Goal: Task Accomplishment & Management: Manage account settings

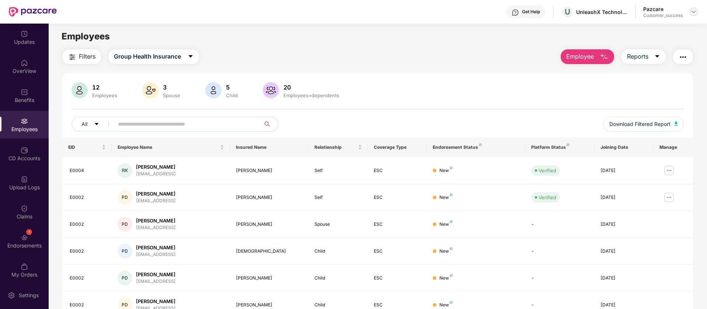
click at [691, 13] on div at bounding box center [693, 11] width 9 height 9
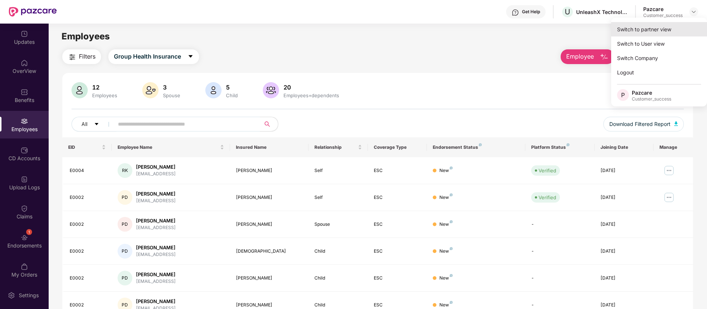
click at [660, 31] on div "Switch to partner view" at bounding box center [659, 29] width 96 height 14
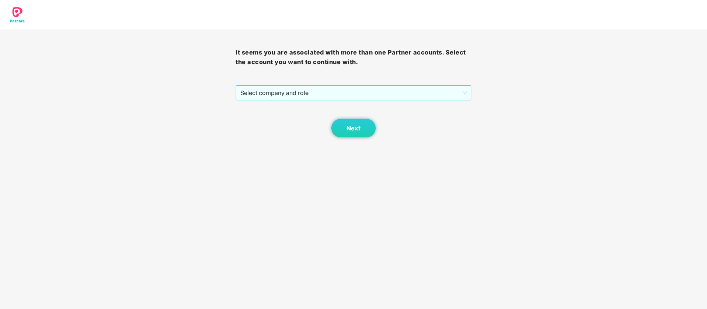
click at [338, 90] on span "Select company and role" at bounding box center [353, 93] width 226 height 14
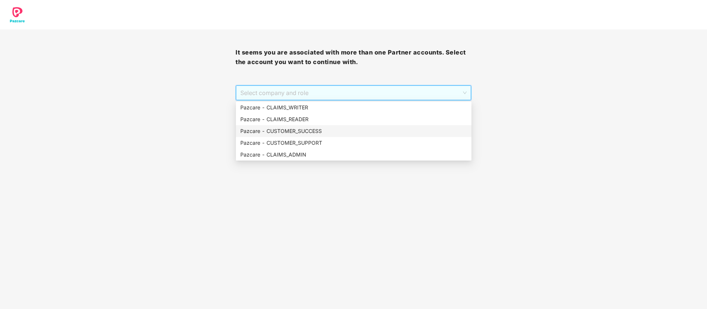
click at [304, 134] on div "Pazcare - CUSTOMER_SUCCESS" at bounding box center [353, 131] width 227 height 8
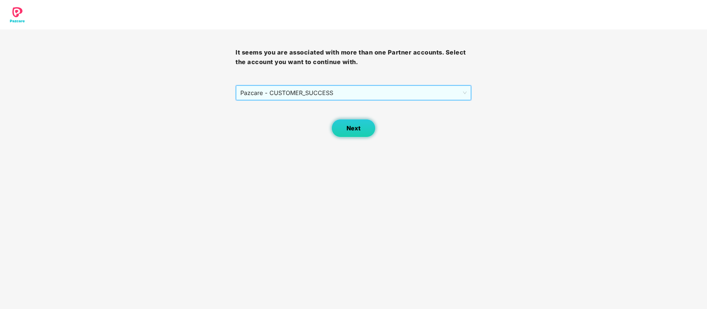
click at [342, 130] on button "Next" at bounding box center [353, 128] width 44 height 18
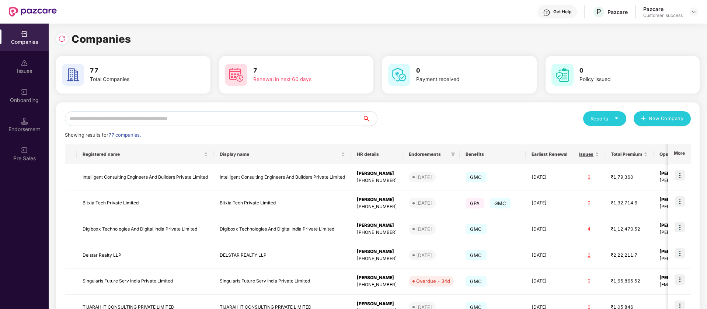
click at [205, 119] on input "text" at bounding box center [213, 118] width 297 height 15
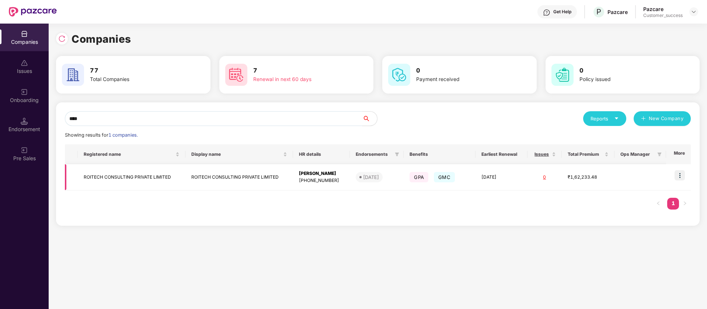
type input "****"
click at [680, 173] on img at bounding box center [679, 175] width 10 height 10
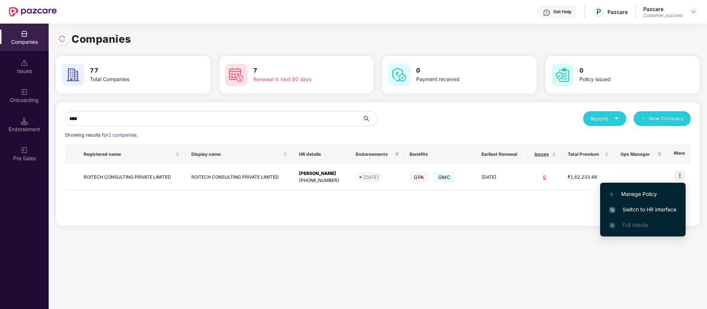
click at [669, 210] on span "Switch to HR interface" at bounding box center [642, 210] width 67 height 8
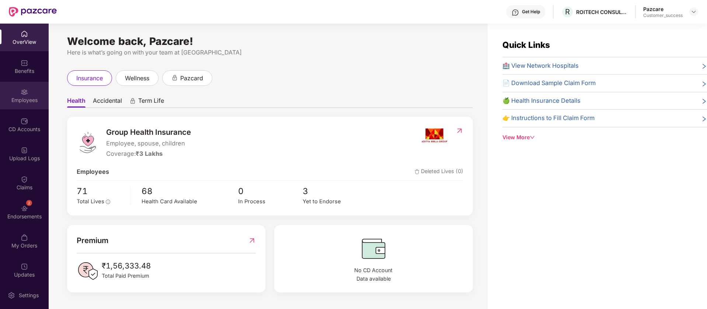
click at [31, 87] on div "Employees" at bounding box center [24, 96] width 49 height 28
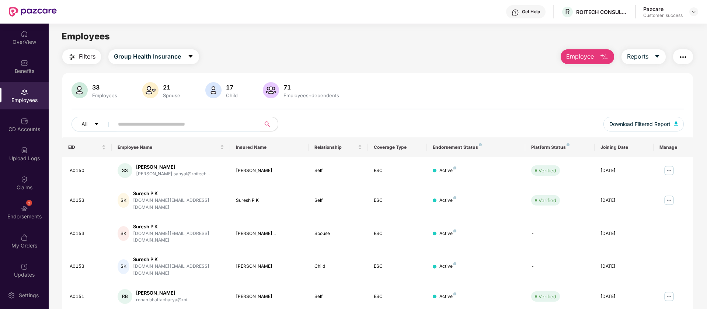
click at [433, 90] on div "33 Employees 21 Spouse 17 Child [DEMOGRAPHIC_DATA] Employees+dependents" at bounding box center [378, 91] width 612 height 18
click at [670, 170] on img at bounding box center [669, 171] width 12 height 12
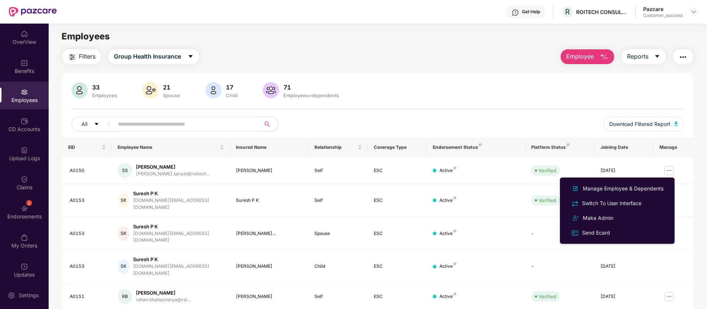
click at [544, 90] on div "33 Employees 21 Spouse 17 Child [DEMOGRAPHIC_DATA] Employees+dependents" at bounding box center [378, 91] width 612 height 18
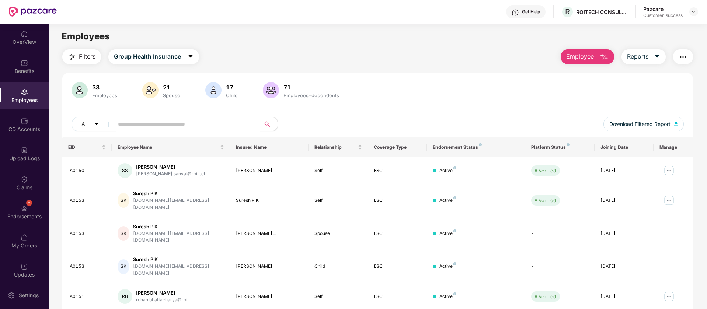
click at [220, 126] on input "text" at bounding box center [184, 124] width 132 height 11
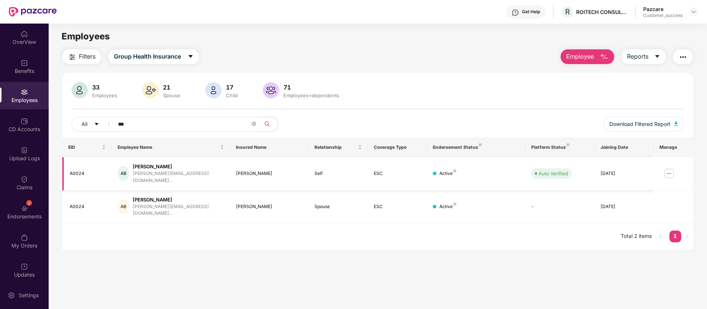
type input "***"
click at [670, 168] on img at bounding box center [669, 174] width 12 height 12
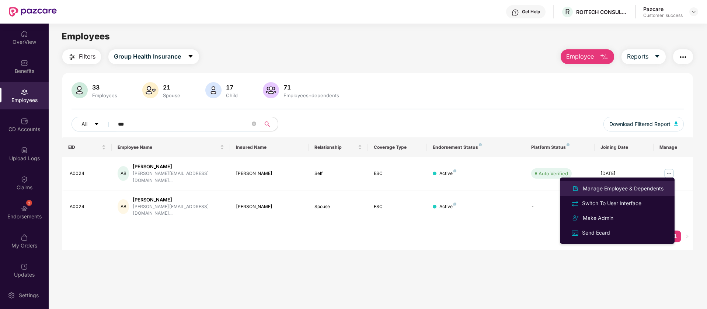
click at [630, 189] on div "Manage Employee & Dependents" at bounding box center [623, 189] width 84 height 8
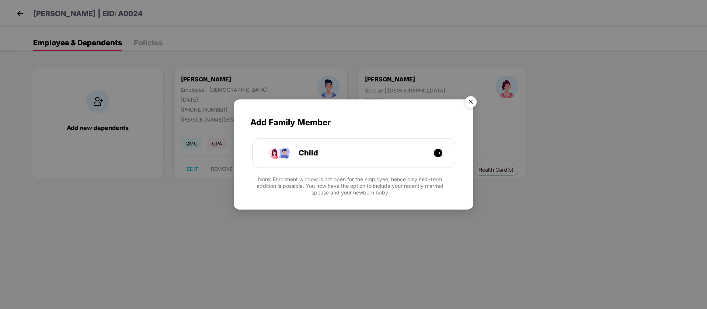
click at [472, 102] on img "Close" at bounding box center [470, 103] width 21 height 21
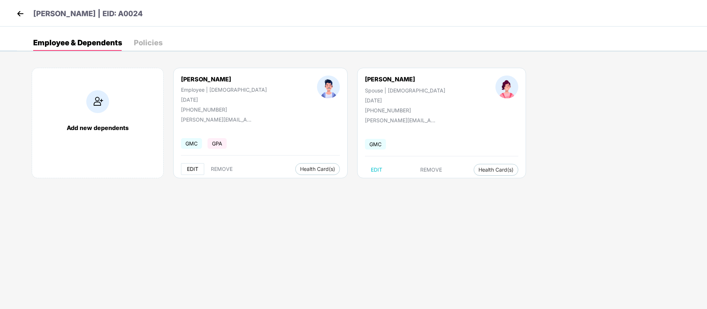
click at [189, 170] on span "EDIT" at bounding box center [192, 169] width 11 height 6
select select "****"
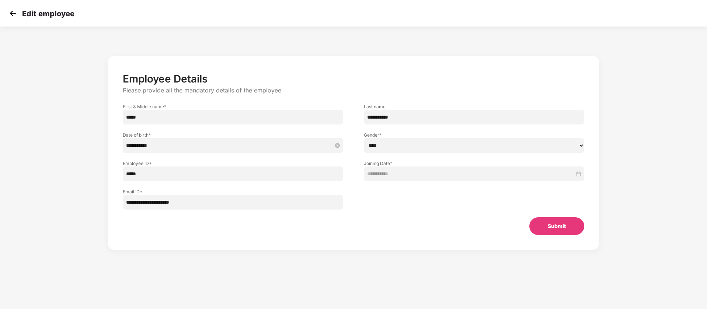
click at [129, 141] on div "**********" at bounding box center [233, 145] width 220 height 15
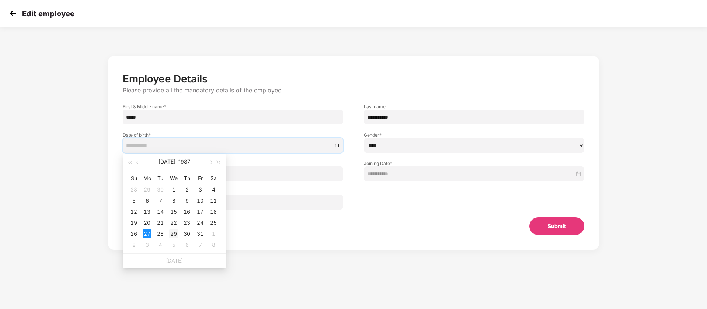
type input "**********"
click at [176, 230] on div "29" at bounding box center [173, 234] width 9 height 9
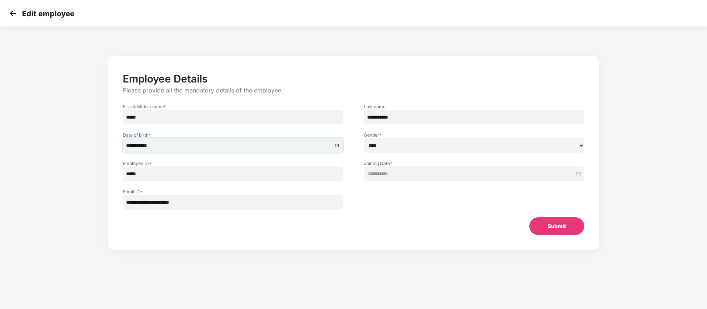
click at [558, 223] on button "Submit" at bounding box center [556, 226] width 55 height 18
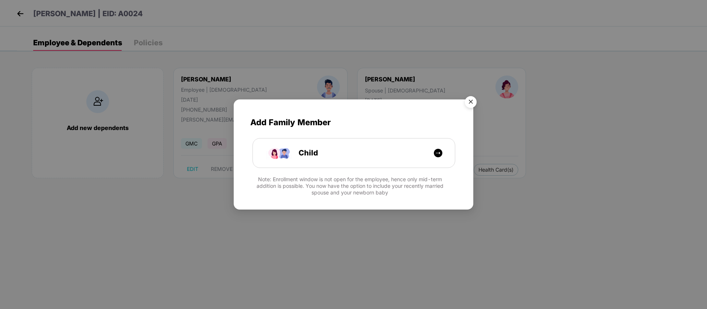
click at [470, 102] on img "Close" at bounding box center [470, 103] width 21 height 21
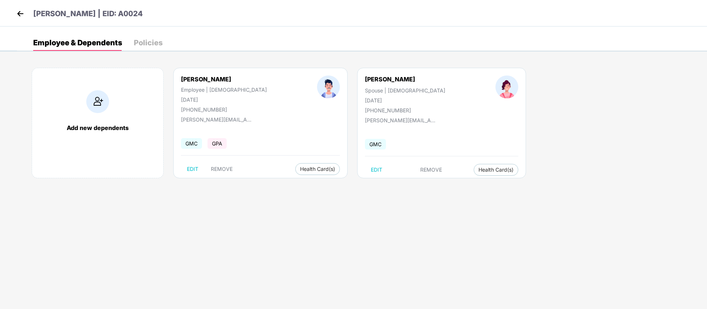
click at [17, 13] on img at bounding box center [20, 13] width 11 height 11
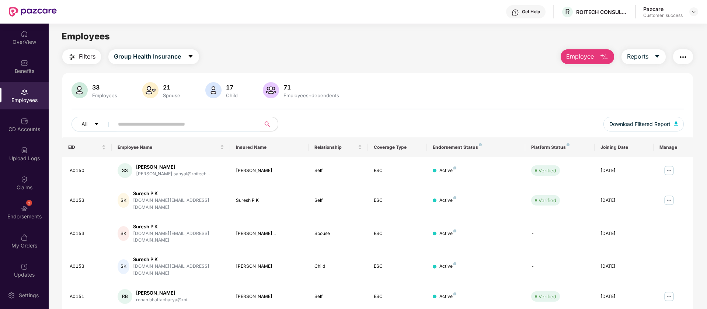
click at [210, 121] on input "text" at bounding box center [184, 124] width 132 height 11
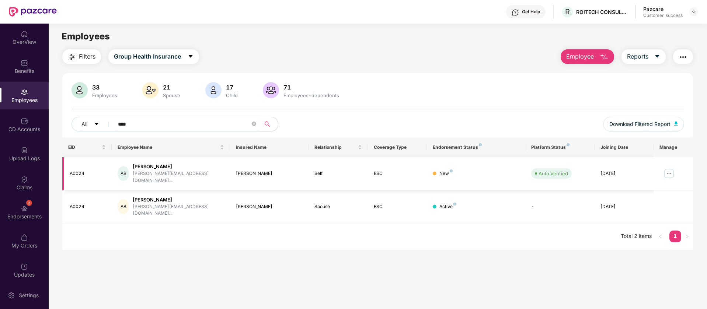
type input "****"
click at [669, 171] on img at bounding box center [669, 174] width 12 height 12
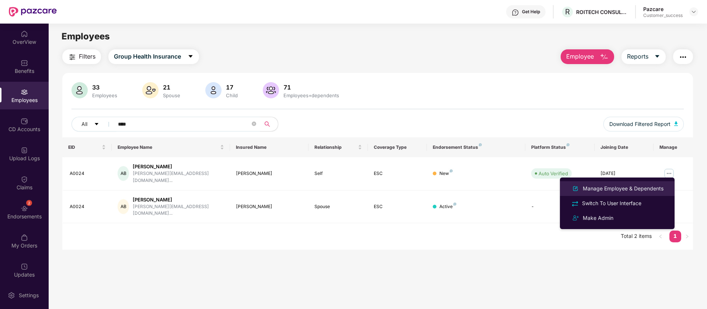
click at [644, 186] on div "Manage Employee & Dependents" at bounding box center [623, 189] width 84 height 8
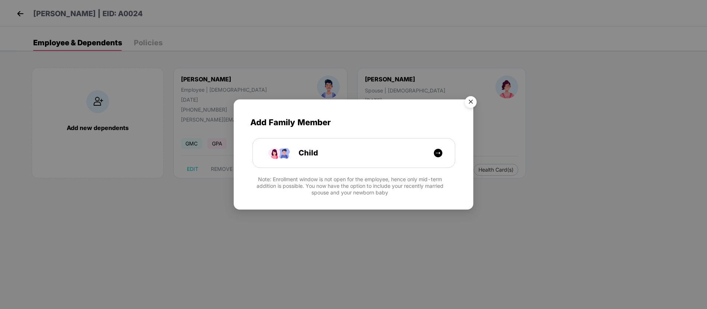
click at [471, 104] on img "Close" at bounding box center [470, 103] width 21 height 21
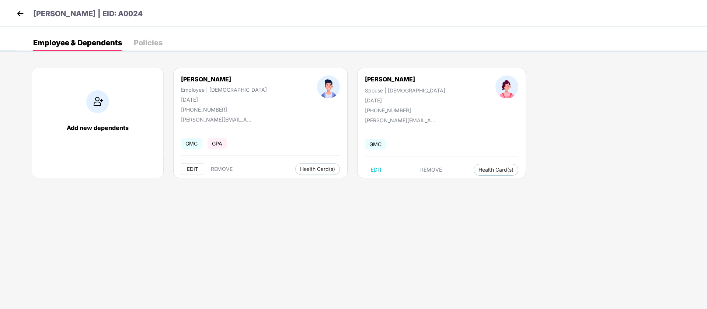
click at [193, 168] on span "EDIT" at bounding box center [192, 169] width 11 height 6
select select "****"
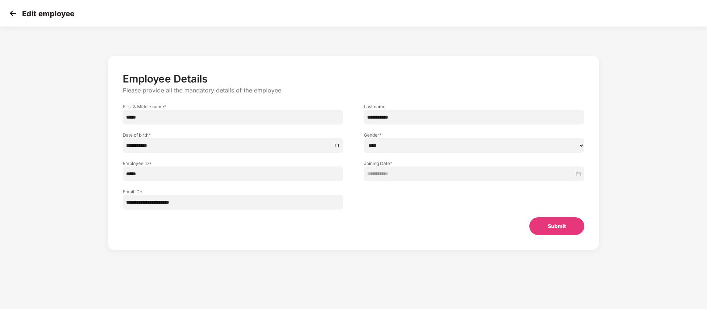
click at [11, 17] on img at bounding box center [12, 13] width 11 height 11
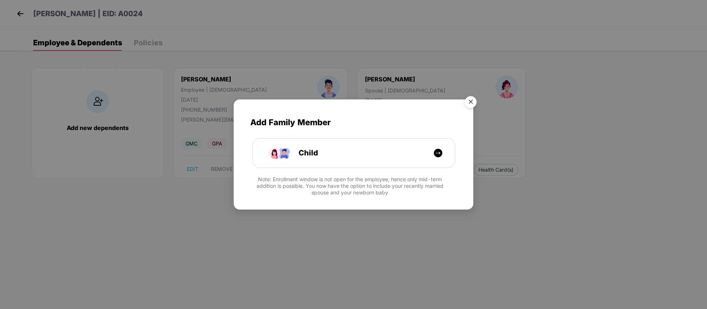
click at [470, 100] on img "Close" at bounding box center [470, 103] width 21 height 21
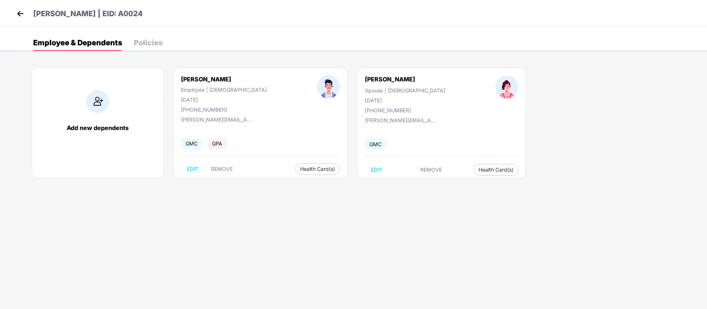
click at [17, 11] on img at bounding box center [20, 13] width 11 height 11
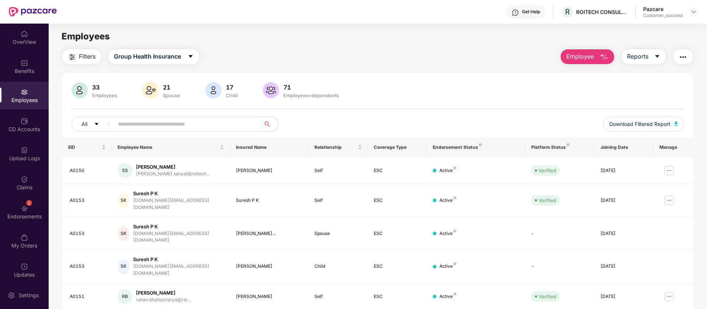
click at [223, 123] on input "text" at bounding box center [184, 124] width 132 height 11
click at [365, 78] on div "33 Employees 21 Spouse 17 Child [DEMOGRAPHIC_DATA] Employees+dependents All Dow…" at bounding box center [377, 281] width 631 height 417
click at [527, 10] on div "Get Help" at bounding box center [531, 12] width 18 height 6
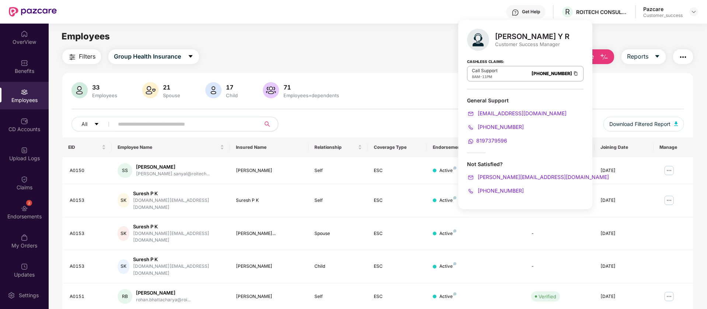
click at [374, 47] on main "Employees Filters Group Health Insurance Employee Reports 33 Employees 21 Spous…" at bounding box center [378, 178] width 658 height 309
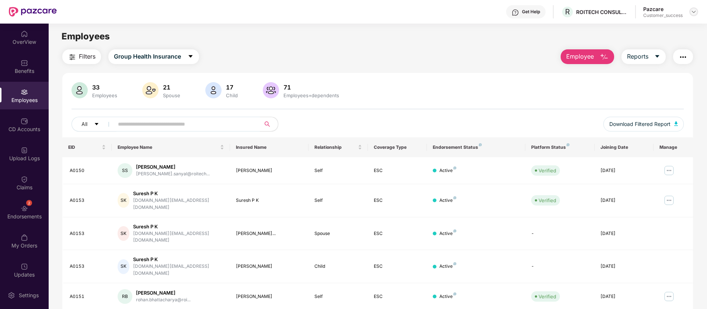
click at [696, 13] on img at bounding box center [694, 12] width 6 height 6
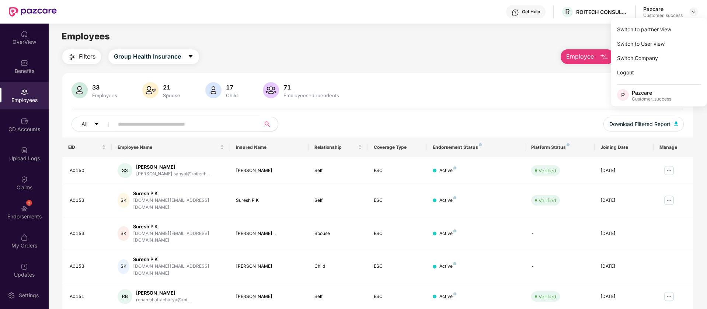
click at [442, 47] on main "Employees Filters Group Health Insurance Employee Reports 33 Employees 21 Spous…" at bounding box center [378, 178] width 658 height 309
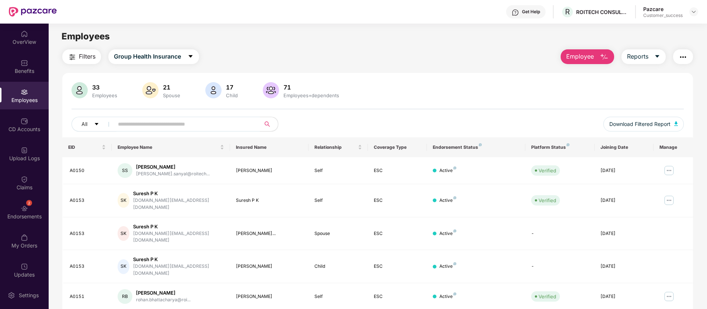
click at [698, 14] on div at bounding box center [693, 11] width 9 height 9
click at [695, 10] on img at bounding box center [694, 12] width 6 height 6
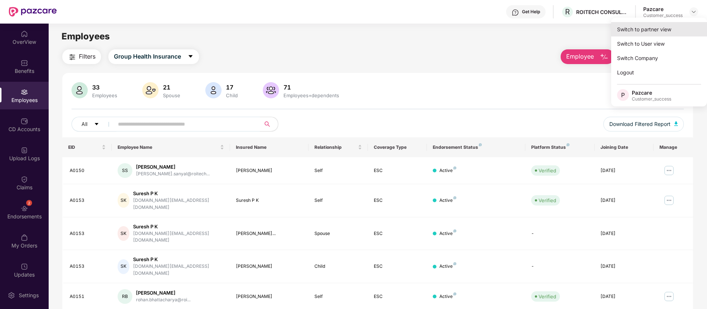
click at [674, 26] on div "Switch to partner view" at bounding box center [659, 29] width 96 height 14
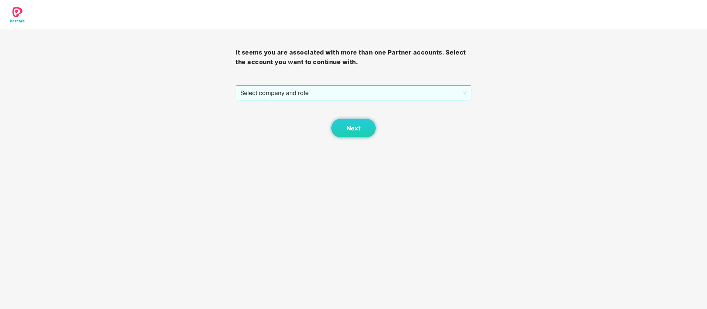
click at [355, 99] on span "Select company and role" at bounding box center [353, 93] width 226 height 14
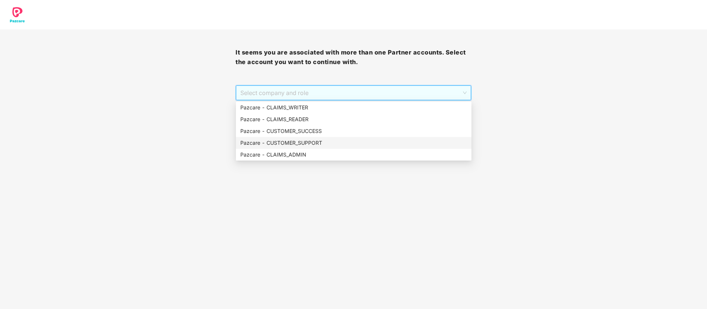
click at [323, 137] on div "Pazcare - CUSTOMER_SUPPORT" at bounding box center [354, 143] width 236 height 12
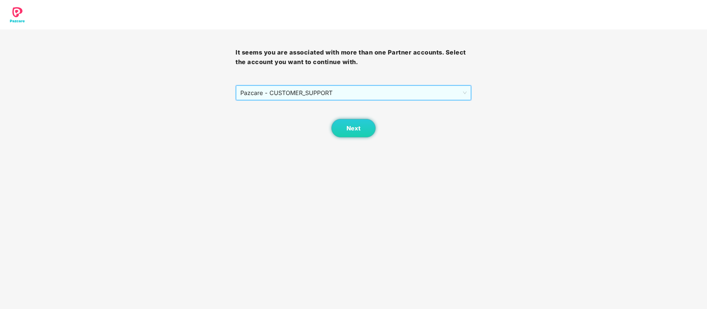
click at [341, 88] on span "Pazcare - CUSTOMER_SUPPORT" at bounding box center [353, 93] width 226 height 14
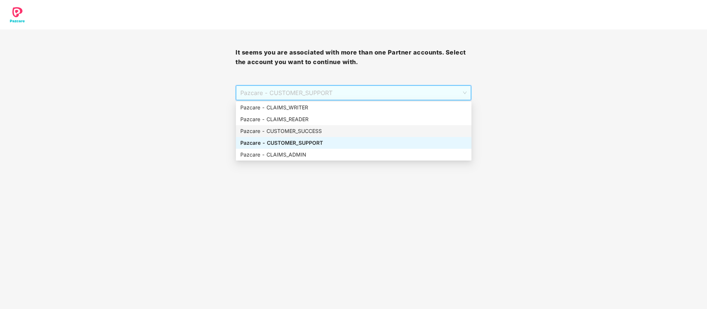
click at [328, 129] on div "Pazcare - CUSTOMER_SUCCESS" at bounding box center [353, 131] width 227 height 8
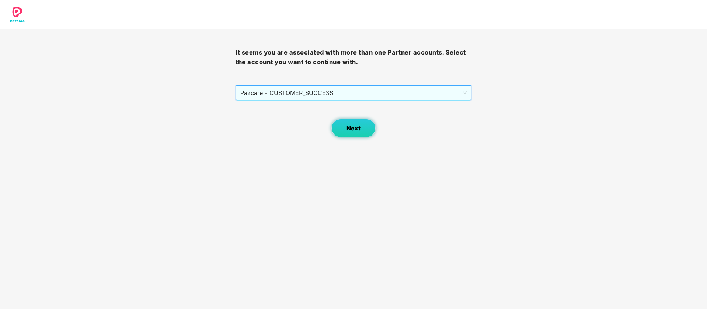
click at [345, 133] on button "Next" at bounding box center [353, 128] width 44 height 18
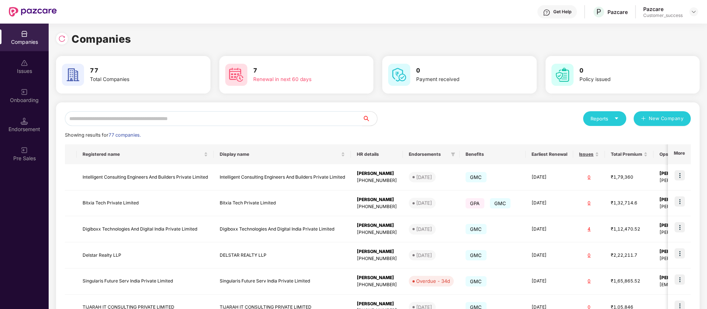
click at [114, 117] on input "text" at bounding box center [213, 118] width 297 height 15
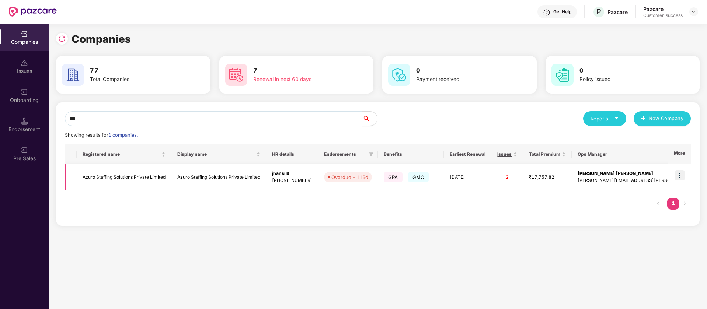
type input "***"
click at [681, 173] on img at bounding box center [679, 175] width 10 height 10
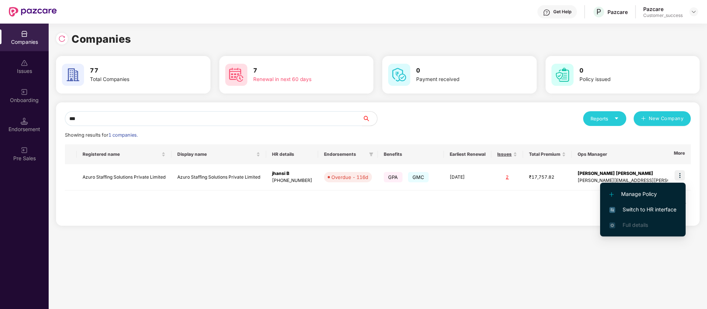
click at [651, 210] on span "Switch to HR interface" at bounding box center [642, 210] width 67 height 8
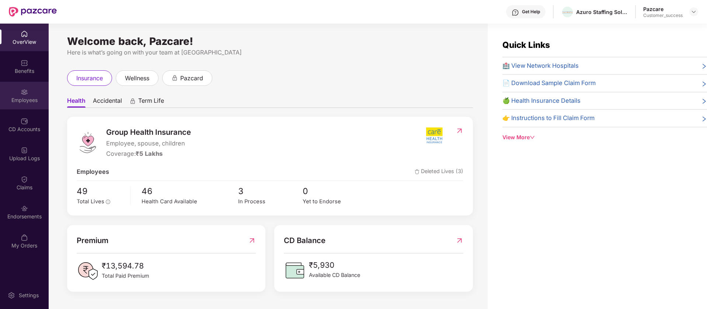
click at [37, 95] on div "Employees" at bounding box center [24, 96] width 49 height 28
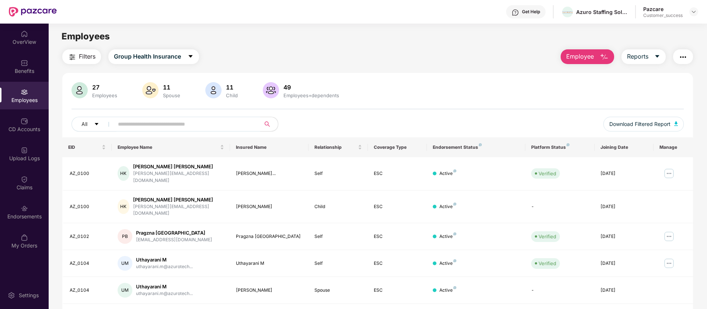
click at [191, 121] on input "text" at bounding box center [184, 124] width 132 height 11
paste input "*******"
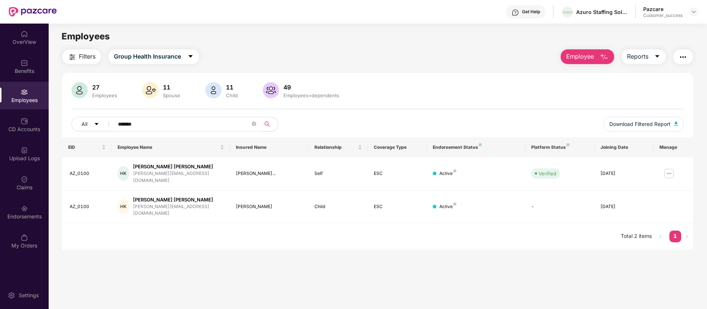
click at [231, 128] on input "*******" at bounding box center [184, 124] width 132 height 11
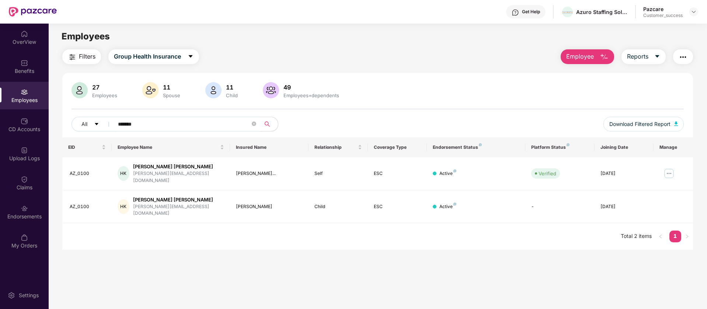
paste input "text"
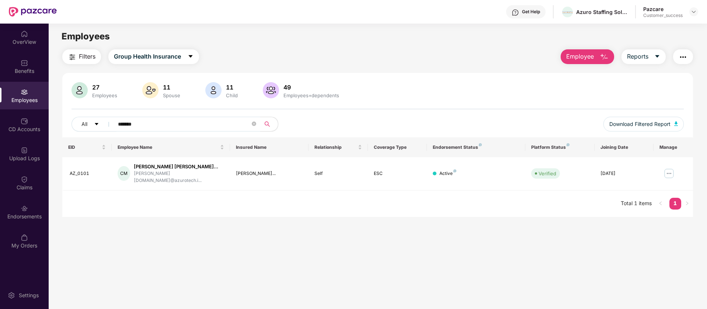
click at [180, 124] on input "*******" at bounding box center [184, 124] width 132 height 11
paste input "text"
click at [180, 124] on input "*******" at bounding box center [184, 124] width 132 height 11
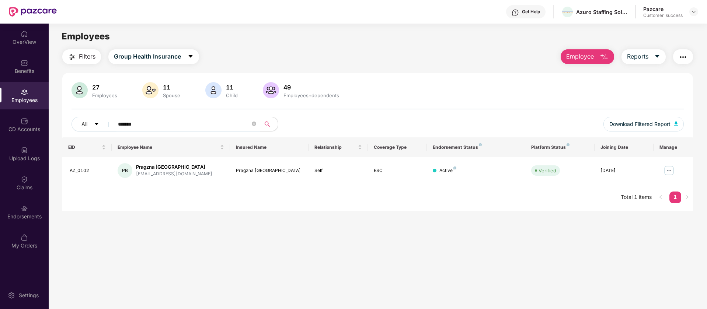
click at [180, 124] on input "*******" at bounding box center [184, 124] width 132 height 11
paste input "text"
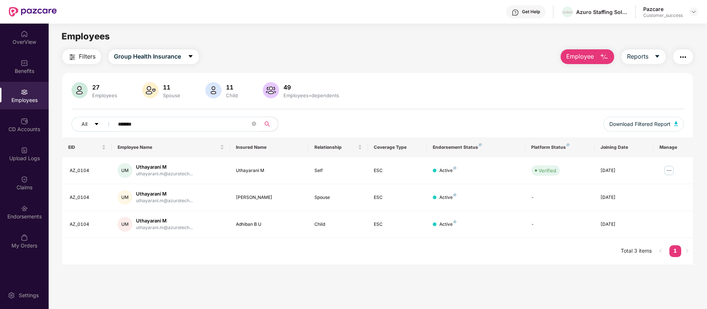
type input "*******"
click at [693, 12] on img at bounding box center [694, 12] width 6 height 6
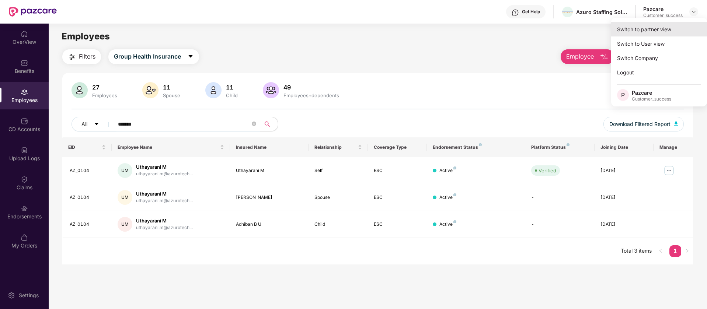
click at [653, 28] on div "Switch to partner view" at bounding box center [659, 29] width 96 height 14
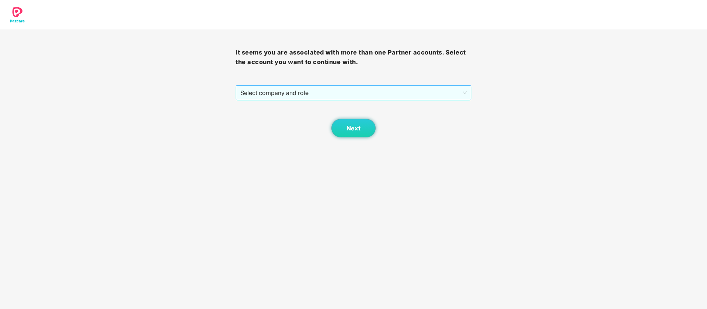
click at [285, 97] on span "Select company and role" at bounding box center [353, 93] width 226 height 14
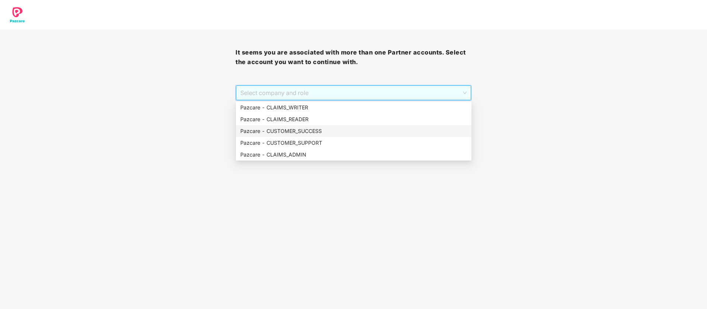
click at [306, 135] on div "Pazcare - CUSTOMER_SUCCESS" at bounding box center [353, 131] width 227 height 8
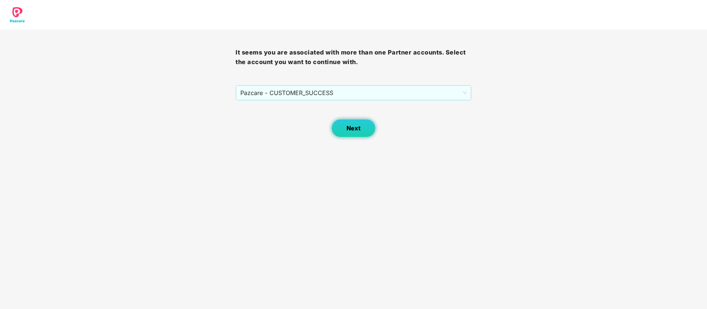
click at [346, 135] on button "Next" at bounding box center [353, 128] width 44 height 18
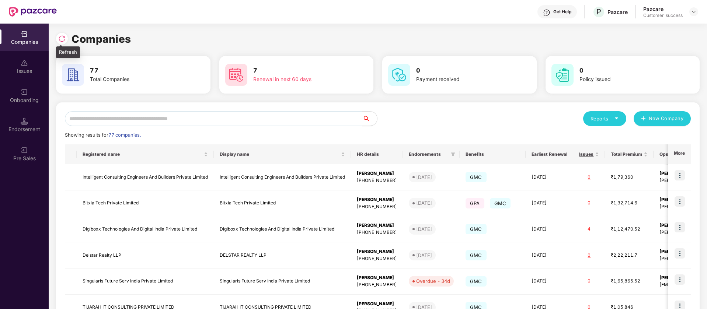
click at [65, 41] on img at bounding box center [61, 38] width 7 height 7
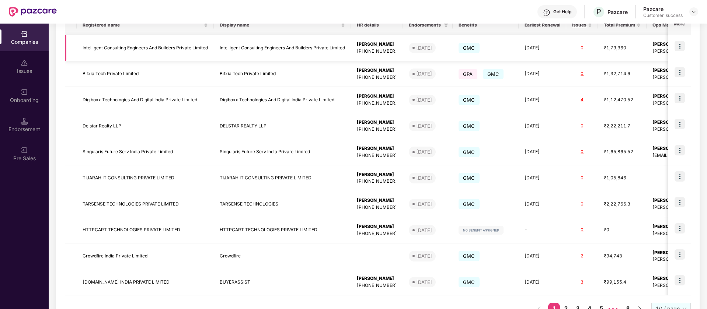
scroll to position [157, 0]
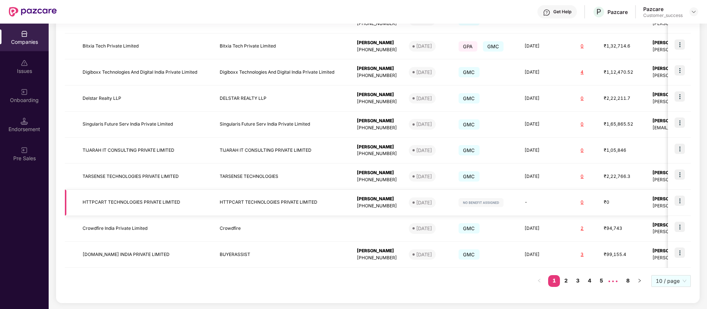
click at [682, 200] on img at bounding box center [679, 201] width 10 height 10
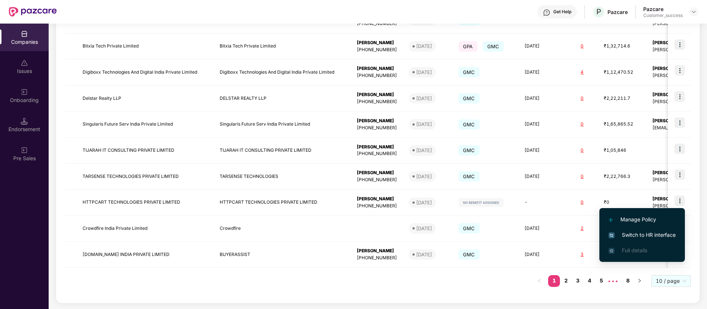
click at [637, 253] on span "Full details" at bounding box center [634, 250] width 25 height 6
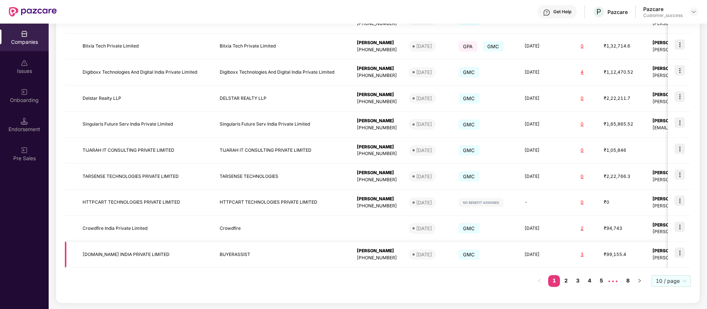
click at [679, 251] on img at bounding box center [679, 253] width 10 height 10
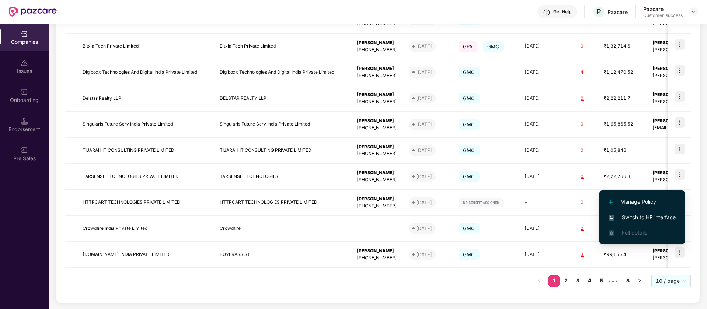
click at [635, 230] on span "Full details" at bounding box center [634, 233] width 25 height 6
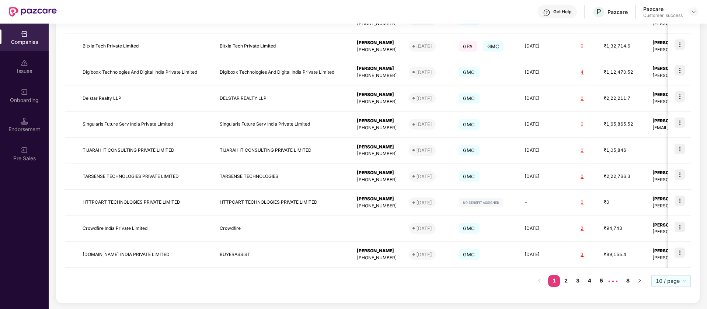
click at [28, 100] on div "Onboarding" at bounding box center [24, 100] width 49 height 7
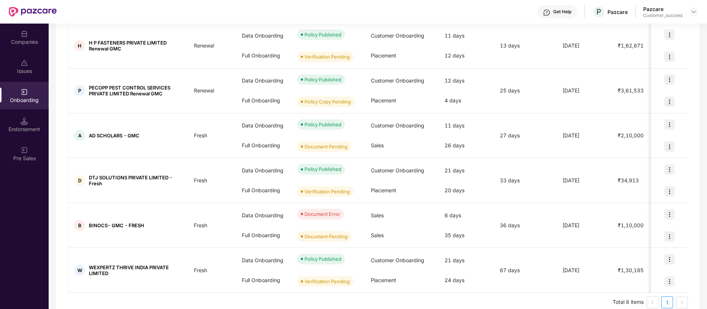
scroll to position [219, 0]
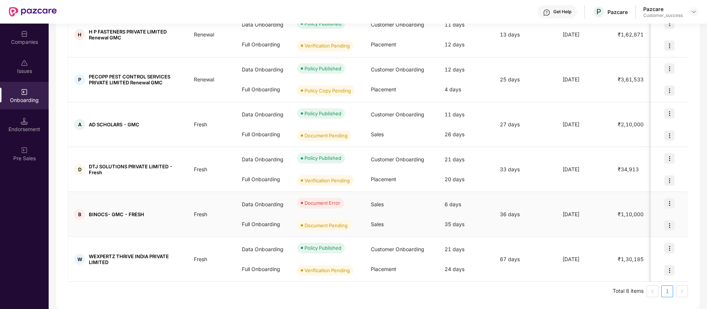
click at [670, 203] on img at bounding box center [669, 203] width 10 height 10
click at [632, 222] on span "View Document" at bounding box center [638, 222] width 53 height 8
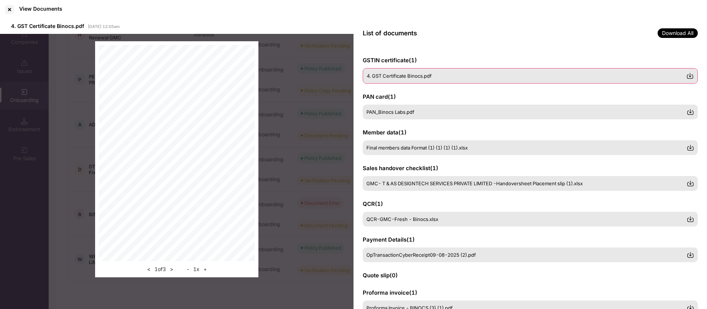
click at [457, 80] on div "4. GST Certificate Binocs.pdf" at bounding box center [530, 75] width 335 height 15
click at [430, 118] on div "PAN_Binocs Labs.pdf" at bounding box center [530, 111] width 335 height 15
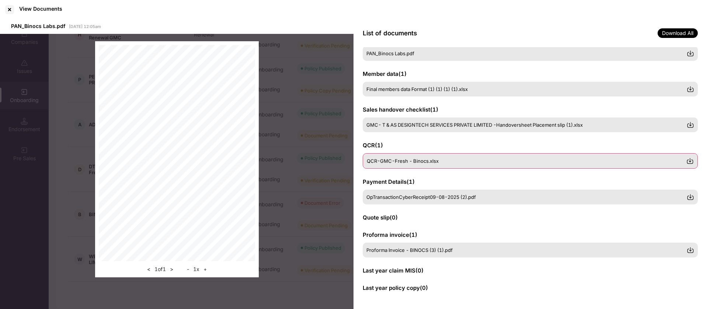
scroll to position [0, 0]
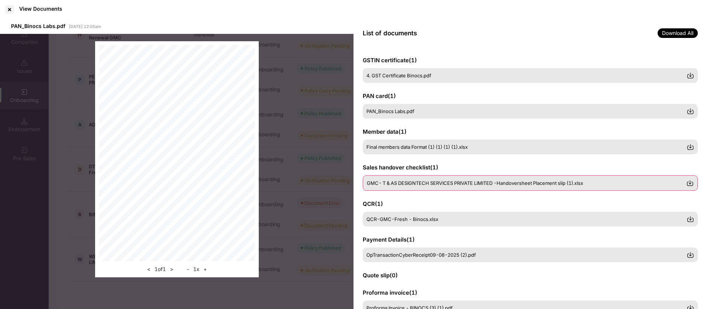
click at [437, 178] on div "GMC- T & AS DESIGNTECH SERVICES PRIVATE LIMITED -Handoversheet Placement slip (…" at bounding box center [530, 182] width 335 height 15
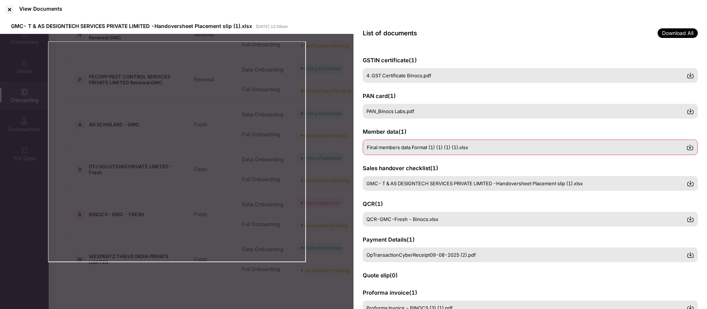
click at [443, 141] on div "Final members data Format (1) (1) (1) (1).xlsx" at bounding box center [530, 147] width 335 height 15
click at [430, 228] on div "GSTIN certificate ( 1 ) 4. GST Certificate Binocs.pdf PAN card ( 1 ) PAN_Binocs…" at bounding box center [529, 178] width 353 height 263
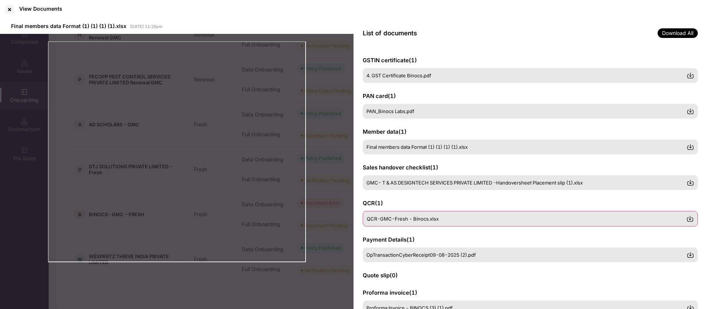
click at [430, 220] on span "QCR-GMC-Fresh - Binocs.xlsx" at bounding box center [403, 219] width 72 height 6
click at [405, 257] on span "OpTransactionCyberReceipt09-08-2025 (2).pdf" at bounding box center [421, 255] width 109 height 6
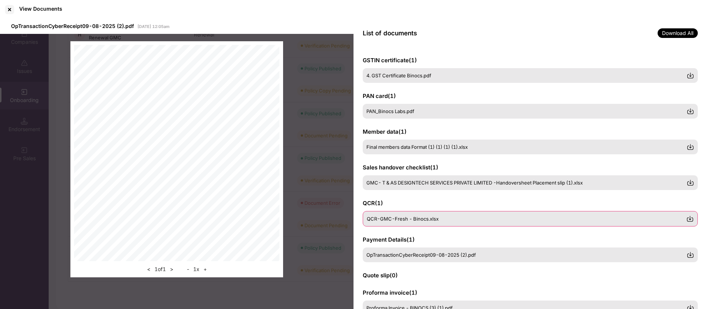
click at [405, 219] on span "QCR-GMC-Fresh - Binocs.xlsx" at bounding box center [403, 219] width 72 height 6
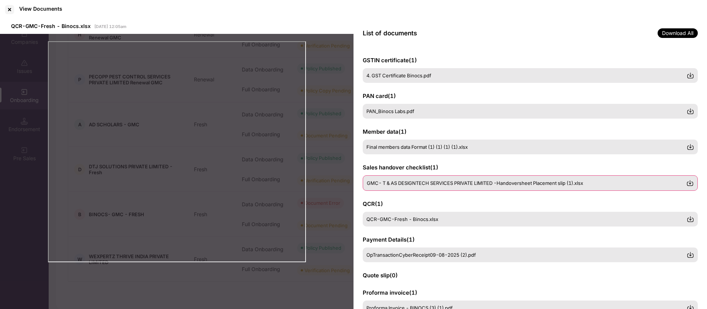
click at [428, 186] on div "GMC- T & AS DESIGNTECH SERVICES PRIVATE LIMITED -Handoversheet Placement slip (…" at bounding box center [530, 182] width 335 height 15
